Goal: Information Seeking & Learning: Learn about a topic

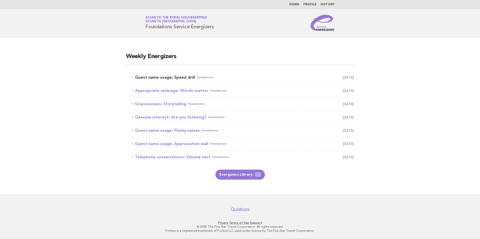
click at [188, 77] on link "Guest name usage: Speed drill Foundations [DATE]" at bounding box center [243, 77] width 222 height 7
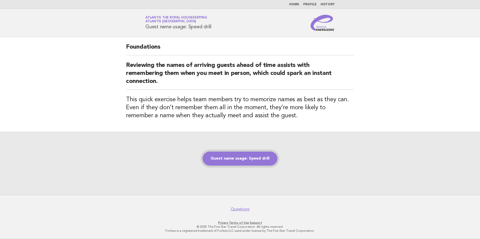
click at [240, 162] on link "Guest name usage: Speed drill" at bounding box center [240, 159] width 75 height 14
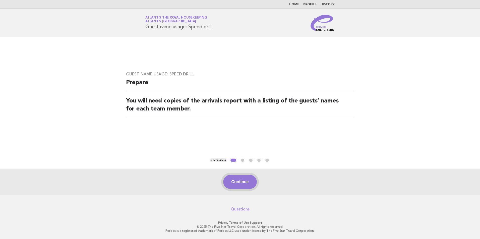
click at [240, 183] on button "Continue" at bounding box center [239, 182] width 33 height 14
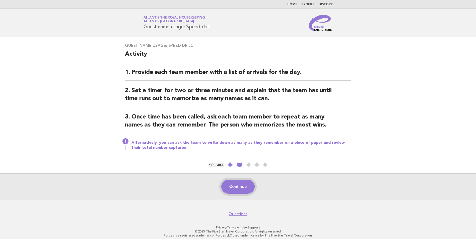
click at [238, 181] on button "Continue" at bounding box center [237, 187] width 33 height 14
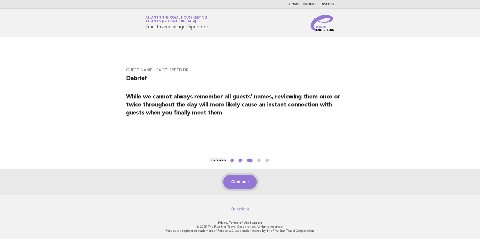
click at [241, 181] on button "Continue" at bounding box center [239, 182] width 33 height 14
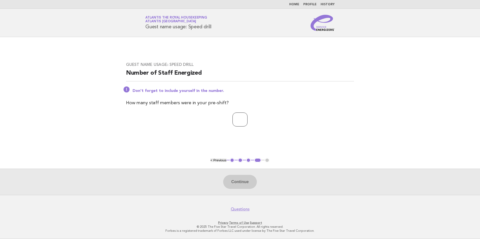
click at [242, 122] on input "number" at bounding box center [239, 120] width 15 height 14
type input "**"
click at [244, 184] on button "Continue" at bounding box center [239, 182] width 33 height 14
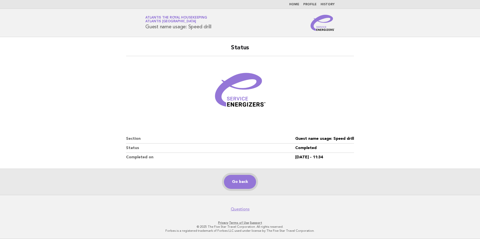
click at [235, 179] on link "Go back" at bounding box center [240, 182] width 32 height 14
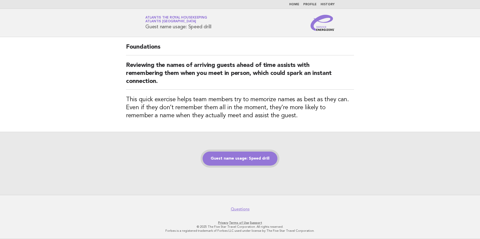
click at [236, 157] on link "Guest name usage: Speed drill" at bounding box center [240, 159] width 75 height 14
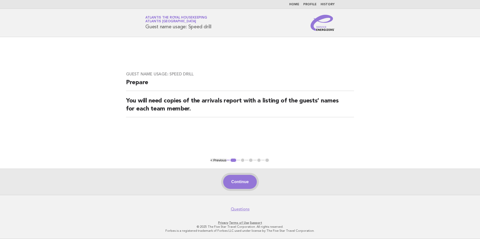
click at [245, 183] on button "Continue" at bounding box center [239, 182] width 33 height 14
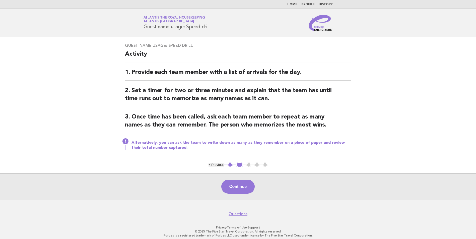
click at [235, 188] on button "Continue" at bounding box center [237, 187] width 33 height 14
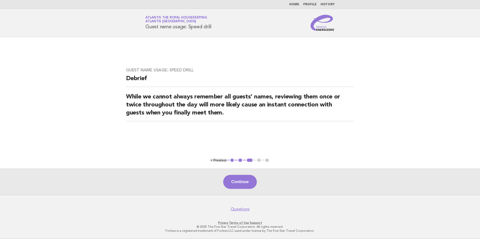
drag, startPoint x: 242, startPoint y: 182, endPoint x: 247, endPoint y: 135, distance: 47.2
click at [242, 181] on button "Continue" at bounding box center [239, 182] width 33 height 14
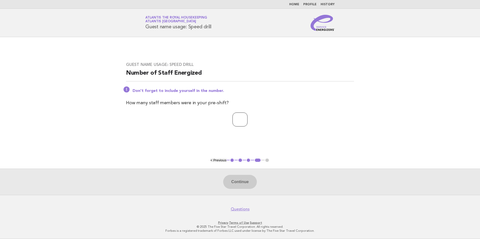
click at [237, 119] on input "number" at bounding box center [239, 120] width 15 height 14
type input "**"
click at [244, 181] on button "Continue" at bounding box center [239, 182] width 33 height 14
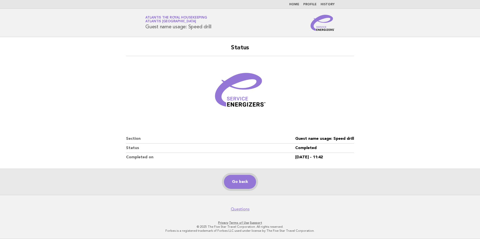
click at [236, 184] on link "Go back" at bounding box center [240, 182] width 32 height 14
